Goal: Use online tool/utility: Utilize a website feature to perform a specific function

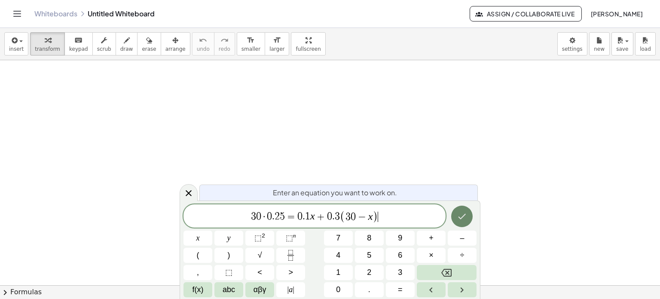
click at [460, 223] on button "Done" at bounding box center [461, 215] width 21 height 21
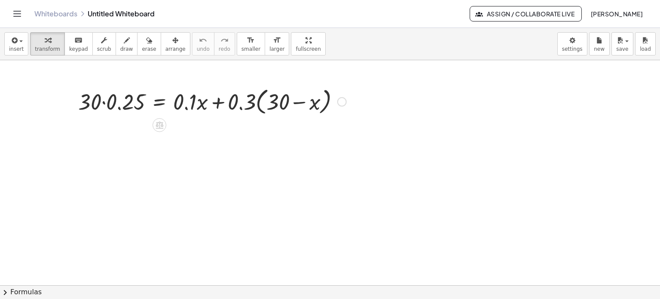
click at [102, 101] on div at bounding box center [212, 101] width 277 height 33
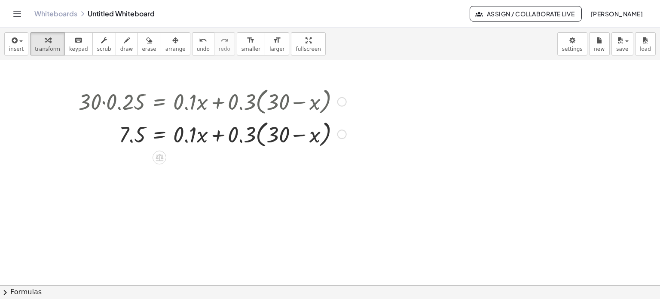
click at [254, 134] on div at bounding box center [212, 133] width 277 height 33
drag, startPoint x: 245, startPoint y: 135, endPoint x: 276, endPoint y: 144, distance: 32.2
click at [276, 144] on div at bounding box center [212, 133] width 277 height 33
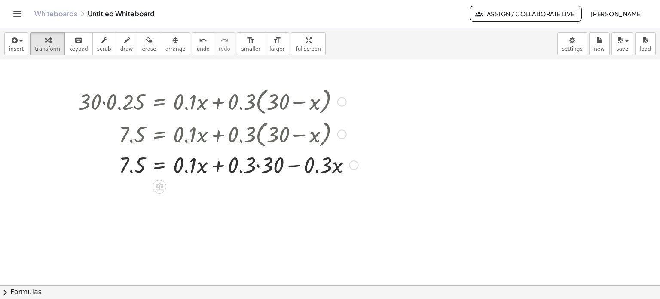
click at [256, 166] on div at bounding box center [218, 164] width 289 height 29
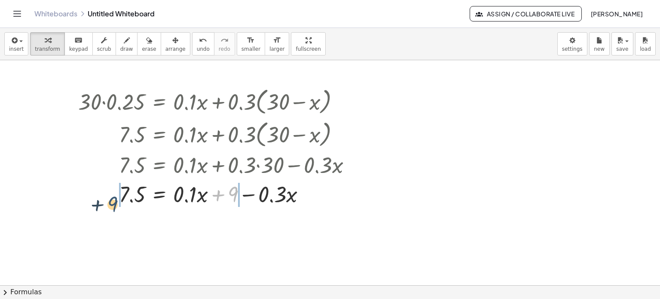
drag, startPoint x: 234, startPoint y: 193, endPoint x: 101, endPoint y: 200, distance: 132.9
click at [101, 200] on div at bounding box center [218, 193] width 289 height 29
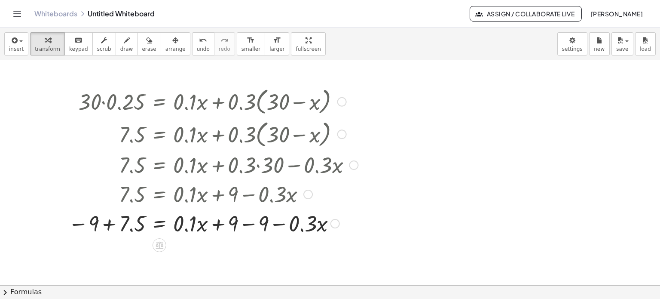
click at [108, 223] on div at bounding box center [213, 222] width 298 height 29
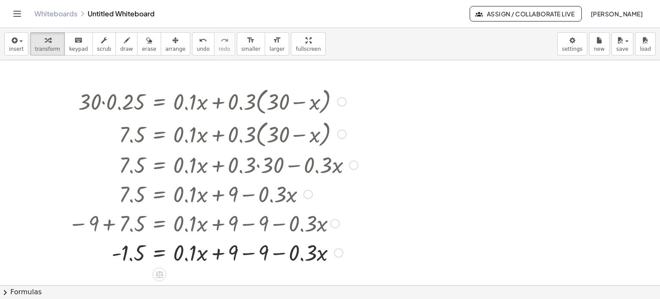
click at [252, 253] on div at bounding box center [213, 251] width 298 height 29
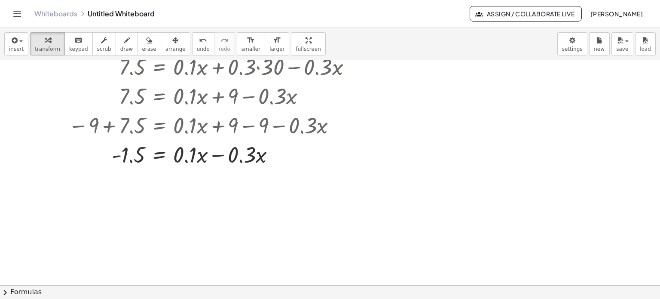
scroll to position [103, 0]
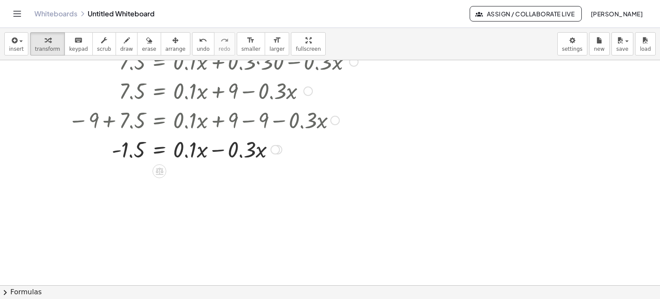
click at [218, 148] on div at bounding box center [213, 148] width 298 height 29
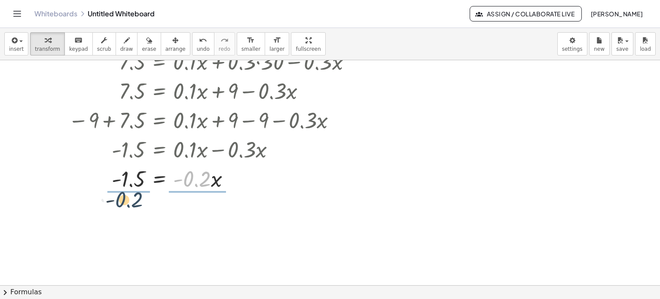
drag, startPoint x: 204, startPoint y: 177, endPoint x: 134, endPoint y: 198, distance: 73.4
click at [134, 198] on div "· 30 · 0.25 = + · 0.1 · x + · 0.3 · ( + 30 − x ) 7.5 = + · 0.1 · x + · 0.3 · ( …" at bounding box center [330, 210] width 660 height 506
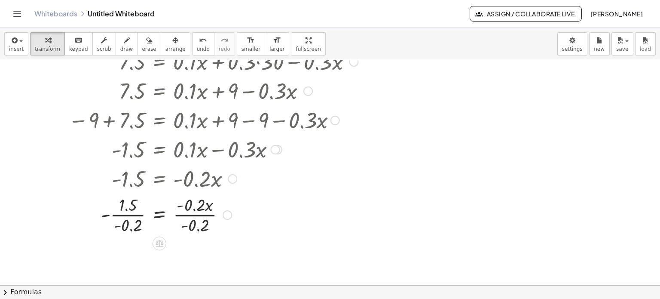
click at [190, 213] on div at bounding box center [213, 214] width 298 height 43
click at [127, 257] on div at bounding box center [213, 256] width 298 height 43
click at [110, 257] on div at bounding box center [213, 257] width 298 height 28
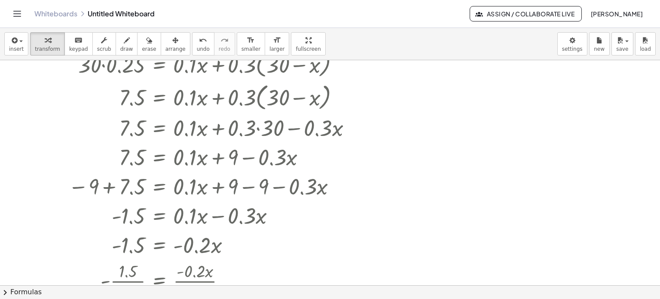
scroll to position [0, 0]
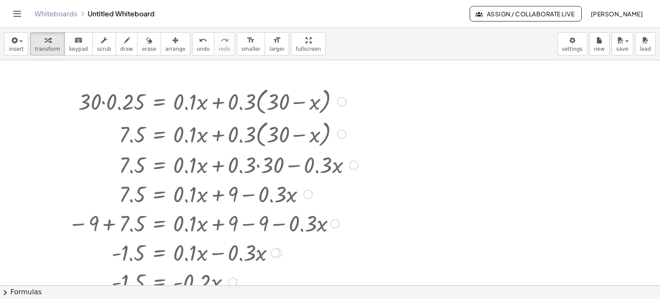
click at [343, 102] on div at bounding box center [341, 101] width 9 height 9
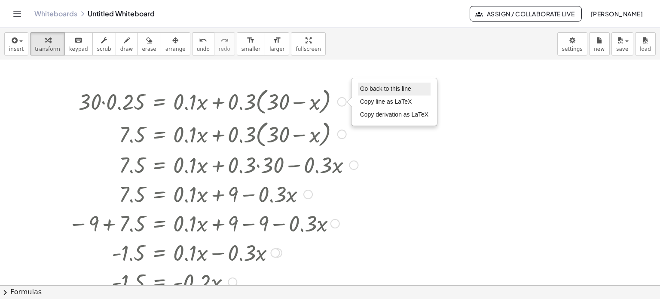
click at [387, 83] on li "Go back to this line" at bounding box center [394, 89] width 73 height 13
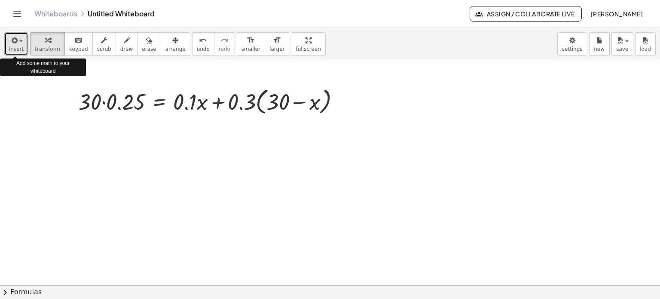
click at [17, 49] on span "insert" at bounding box center [16, 49] width 15 height 6
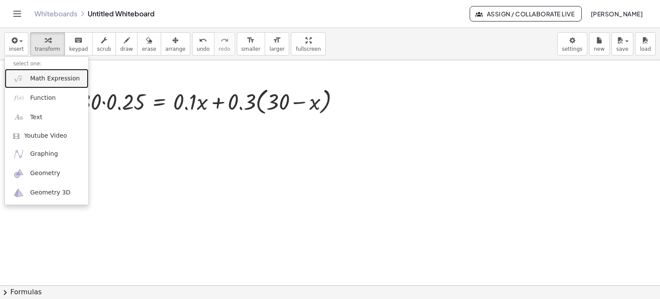
click at [48, 82] on span "Math Expression" at bounding box center [54, 78] width 49 height 9
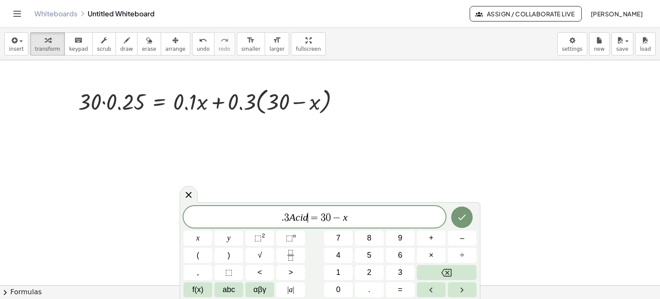
click at [308, 219] on span "=" at bounding box center [314, 217] width 12 height 10
drag, startPoint x: 354, startPoint y: 218, endPoint x: 247, endPoint y: 221, distance: 107.0
click at [247, 221] on span ". 3 A c i d = 3 0 − x" at bounding box center [314, 217] width 262 height 12
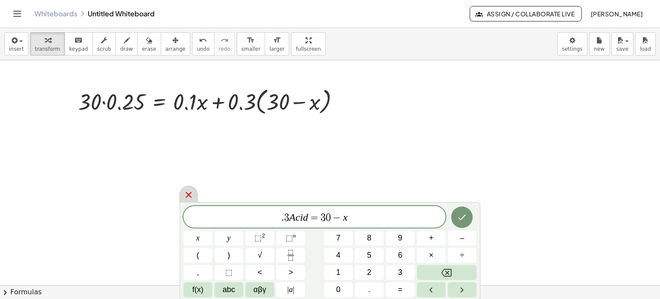
click at [186, 191] on icon at bounding box center [188, 195] width 10 height 10
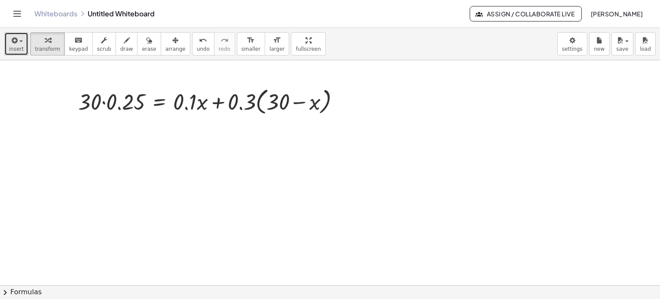
click at [17, 46] on span "insert" at bounding box center [16, 49] width 15 height 6
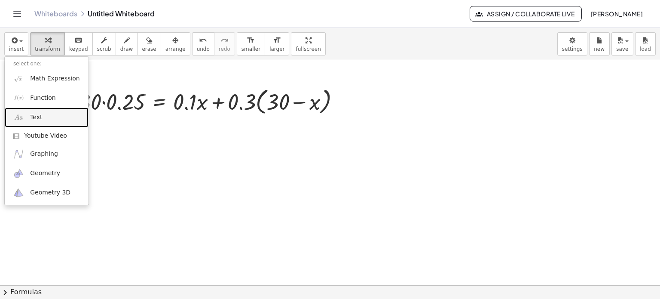
click at [50, 113] on link "Text" at bounding box center [47, 116] width 84 height 19
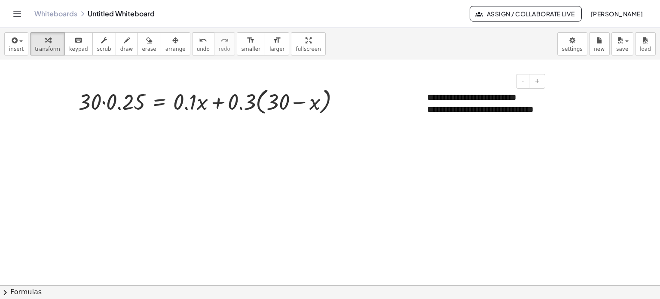
click at [547, 104] on div "**********" at bounding box center [483, 110] width 129 height 54
click at [542, 127] on div "**********" at bounding box center [483, 110] width 129 height 54
click at [545, 149] on div at bounding box center [330, 284] width 660 height 449
click at [500, 106] on div "**********" at bounding box center [483, 115] width 112 height 24
drag, startPoint x: 547, startPoint y: 135, endPoint x: 565, endPoint y: 138, distance: 18.7
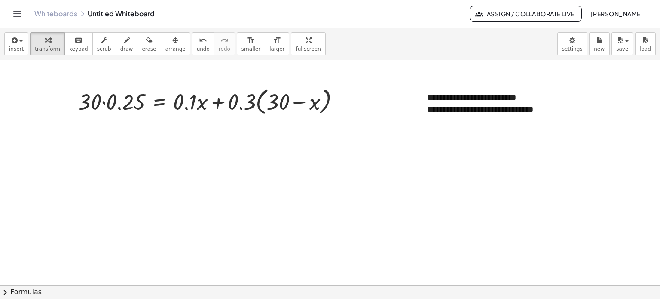
click at [565, 138] on div "**********" at bounding box center [330, 284] width 660 height 449
click at [438, 117] on div "**********" at bounding box center [483, 115] width 112 height 24
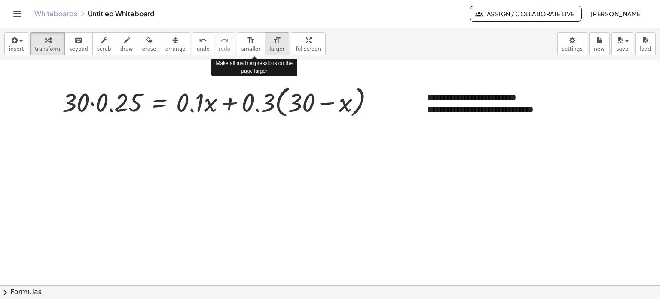
click at [269, 43] on div "format_size" at bounding box center [276, 40] width 15 height 10
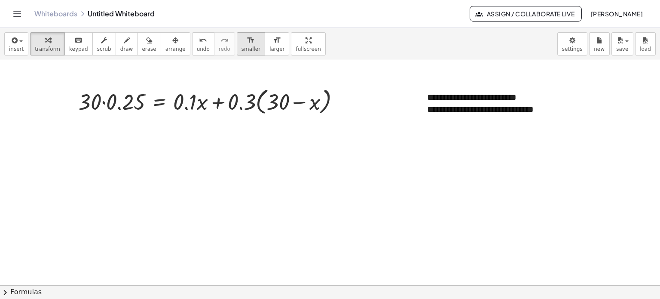
click at [247, 38] on icon "format_size" at bounding box center [251, 40] width 8 height 10
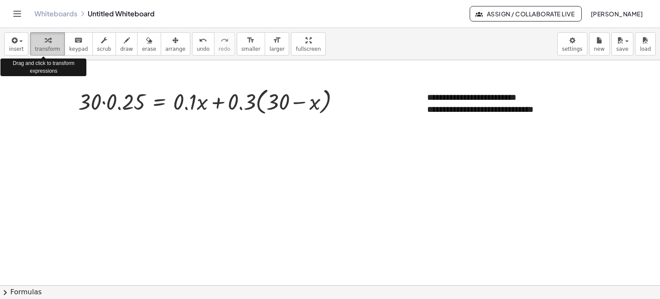
click at [43, 47] on span "transform" at bounding box center [47, 49] width 25 height 6
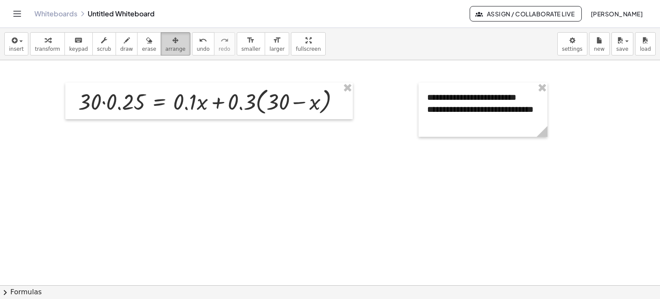
click at [165, 46] on span "arrange" at bounding box center [175, 49] width 20 height 6
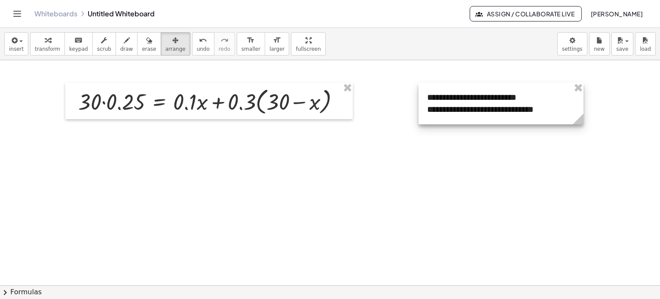
drag, startPoint x: 547, startPoint y: 128, endPoint x: 584, endPoint y: 124, distance: 37.5
click at [584, 124] on g at bounding box center [579, 120] width 15 height 15
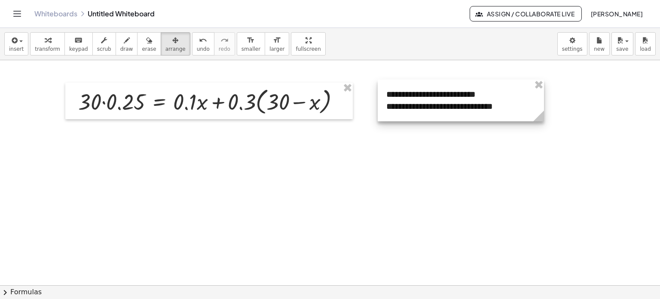
drag, startPoint x: 493, startPoint y: 92, endPoint x: 452, endPoint y: 89, distance: 41.4
click at [452, 89] on div at bounding box center [461, 100] width 166 height 42
click at [458, 162] on div at bounding box center [330, 284] width 660 height 449
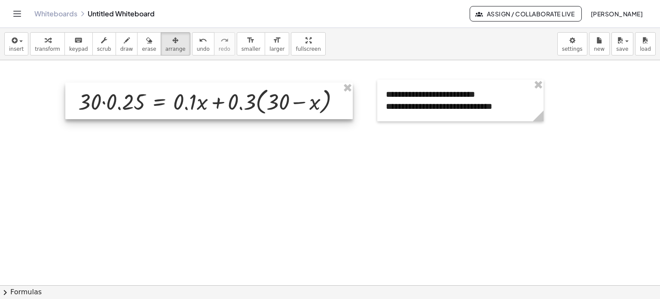
click at [105, 104] on div at bounding box center [208, 101] width 287 height 37
drag, startPoint x: 105, startPoint y: 104, endPoint x: 358, endPoint y: 178, distance: 263.9
click at [358, 178] on div at bounding box center [330, 284] width 660 height 449
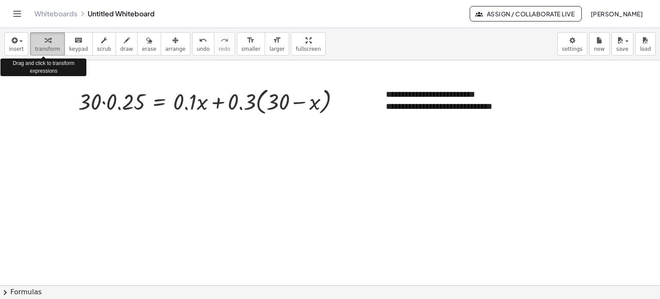
click at [45, 40] on icon "button" at bounding box center [48, 40] width 6 height 10
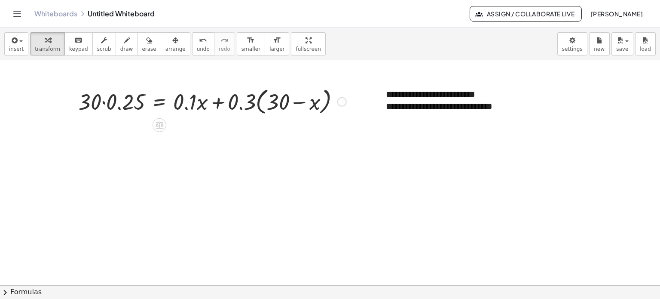
click at [342, 101] on div "Go back to this line Copy line as LaTeX Copy derivation as LaTeX" at bounding box center [341, 101] width 9 height 9
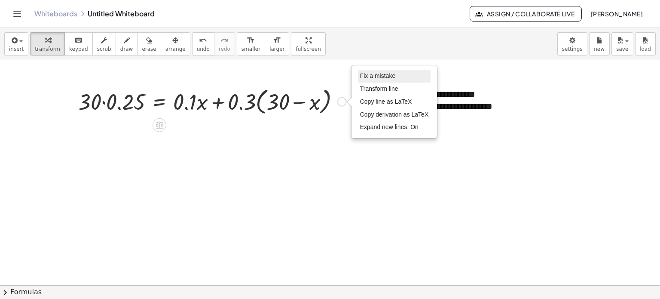
click at [381, 72] on span "Fix a mistake" at bounding box center [377, 75] width 35 height 7
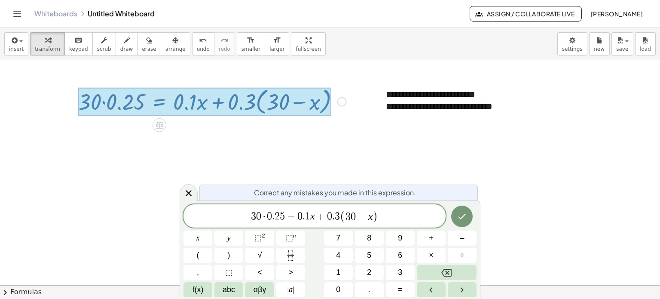
click at [263, 215] on span "·" at bounding box center [264, 216] width 6 height 10
click at [259, 216] on span "·" at bounding box center [259, 216] width 6 height 10
click at [462, 217] on icon "Done" at bounding box center [463, 217] width 8 height 6
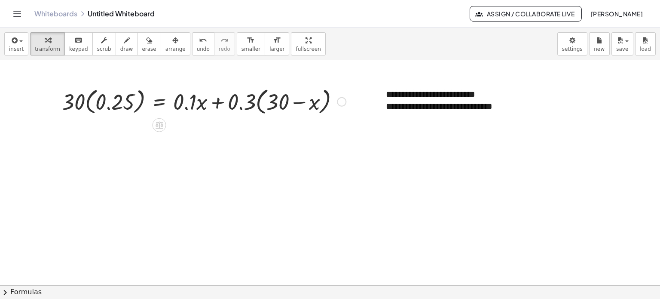
click at [82, 145] on div at bounding box center [330, 284] width 660 height 449
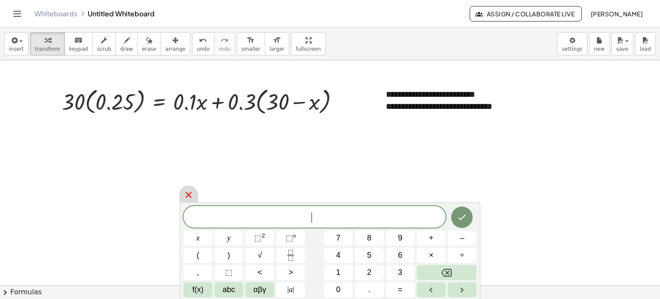
click at [189, 194] on icon at bounding box center [189, 195] width 6 height 6
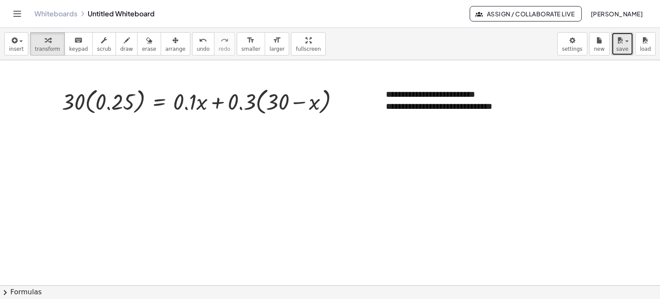
click at [622, 42] on icon "button" at bounding box center [620, 40] width 8 height 10
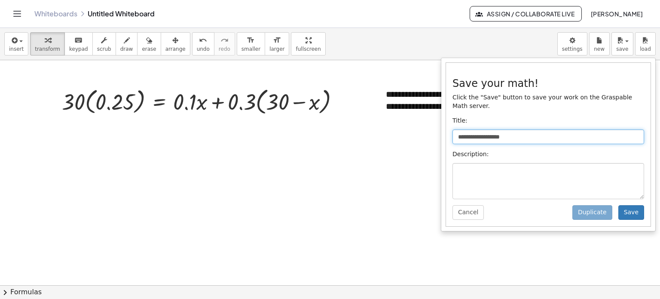
click at [516, 130] on input "**********" at bounding box center [548, 136] width 192 height 15
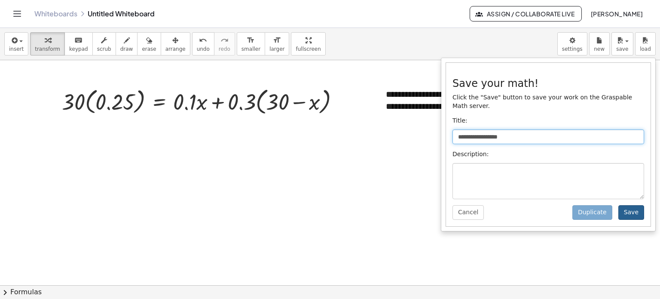
type input "**********"
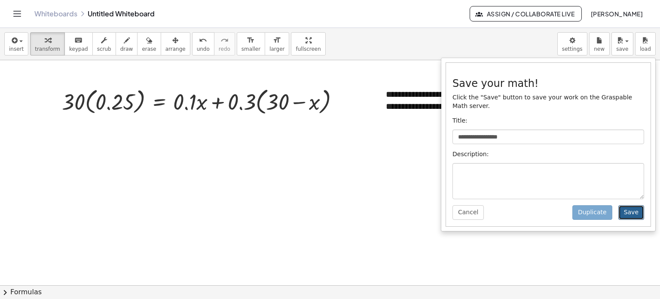
click at [632, 205] on button "Save" at bounding box center [631, 212] width 26 height 15
